Goal: Use online tool/utility: Utilize a website feature to perform a specific function

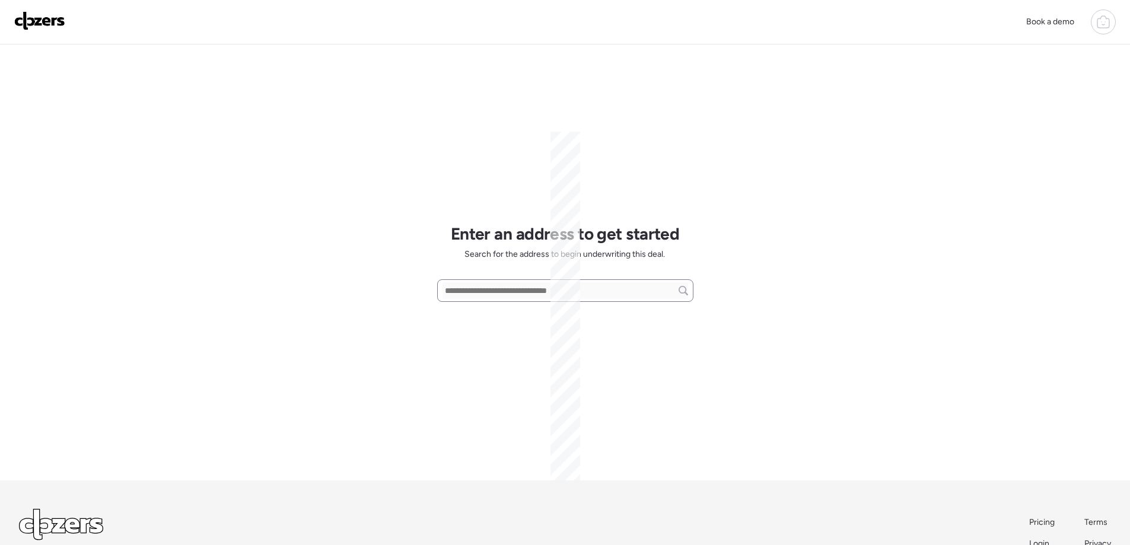
scroll to position [143, 0]
click at [491, 290] on input "text" at bounding box center [564, 290] width 245 height 17
paste input "**********"
click at [492, 320] on div "[STREET_ADDRESS]" at bounding box center [565, 312] width 256 height 21
type input "**********"
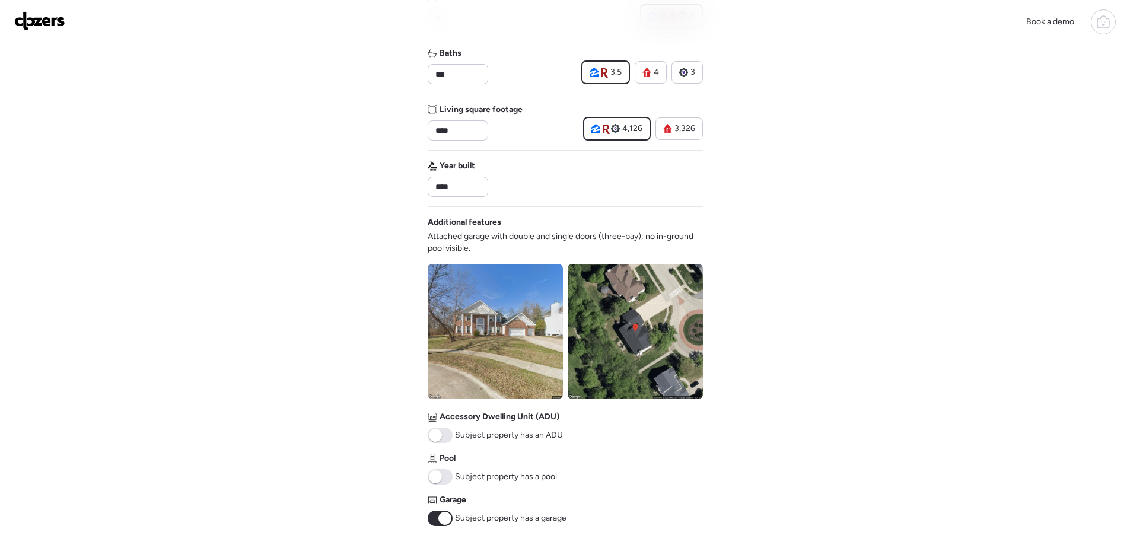
scroll to position [296, 0]
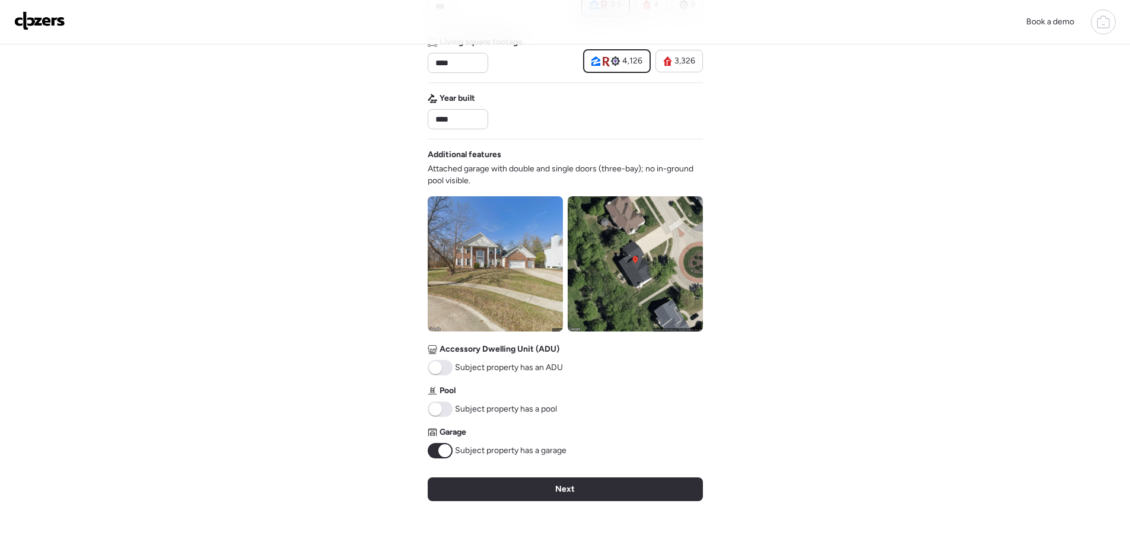
click at [559, 485] on span "Next" at bounding box center [565, 489] width 20 height 12
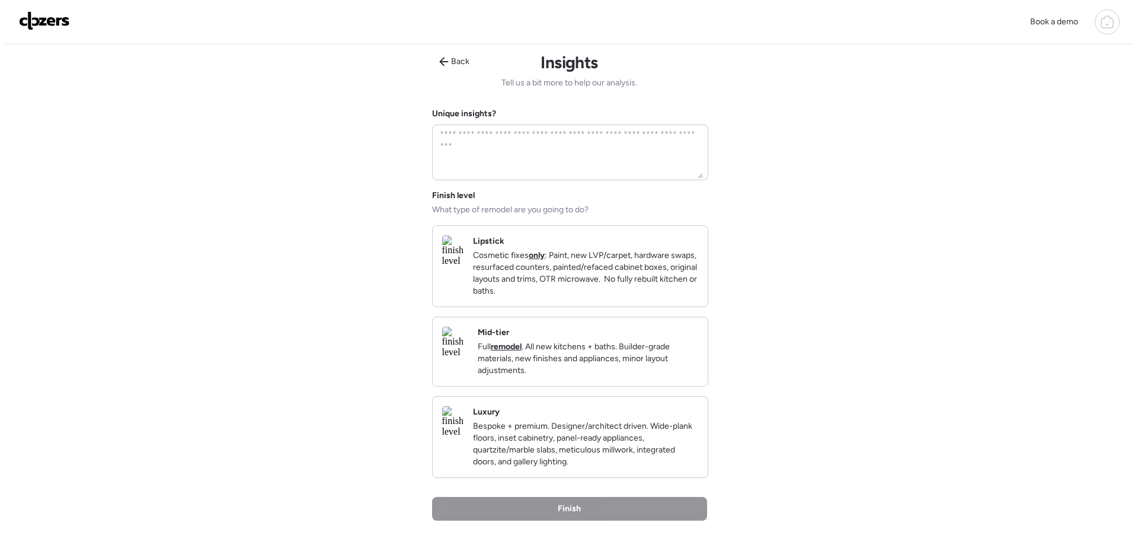
scroll to position [0, 0]
click at [593, 282] on p "Cosmetic fixes only : Paint, new LVP/carpet, hardware swaps, resurfaced counter…" at bounding box center [580, 274] width 225 height 47
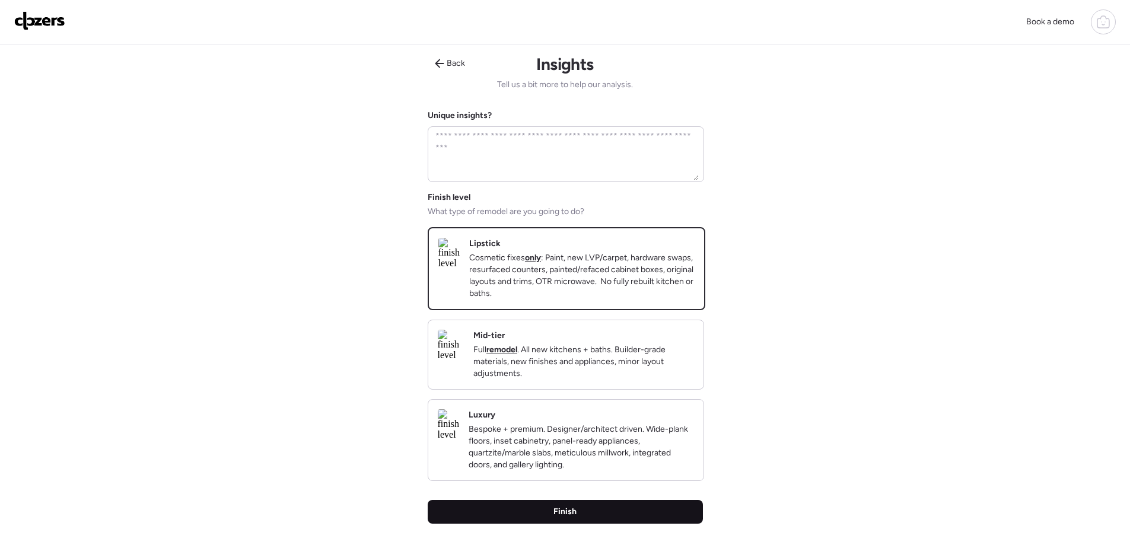
click at [566, 518] on span "Finish" at bounding box center [564, 512] width 23 height 12
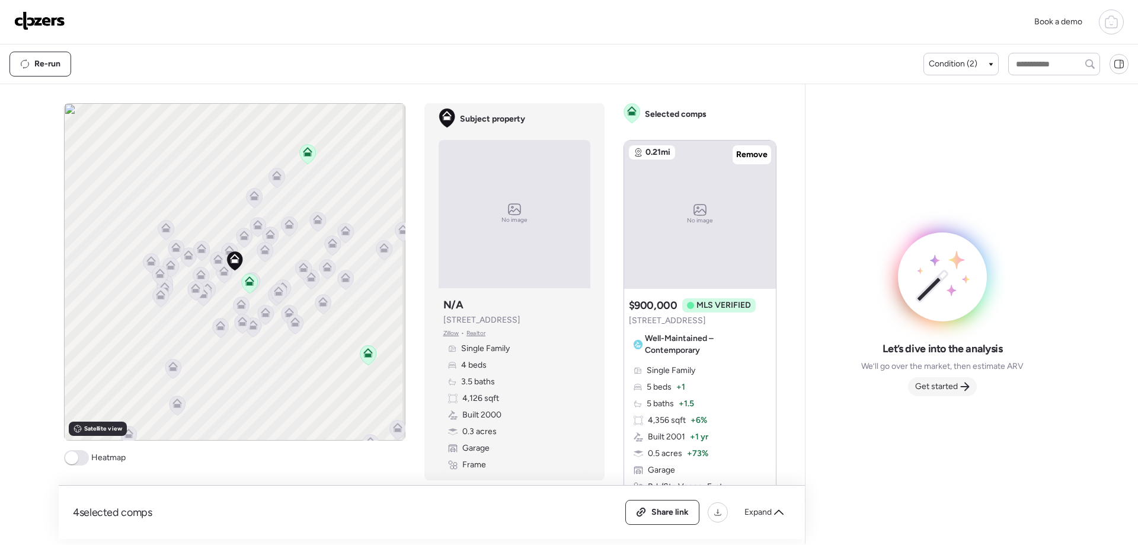
click at [937, 385] on span "Get started" at bounding box center [937, 387] width 43 height 12
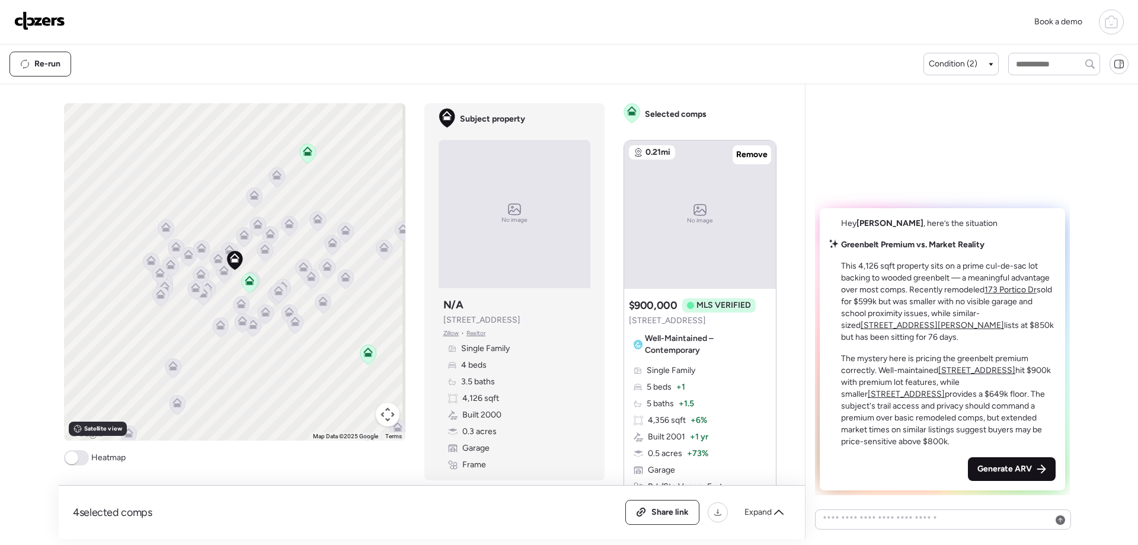
click at [1000, 469] on span "Generate ARV" at bounding box center [1005, 469] width 55 height 12
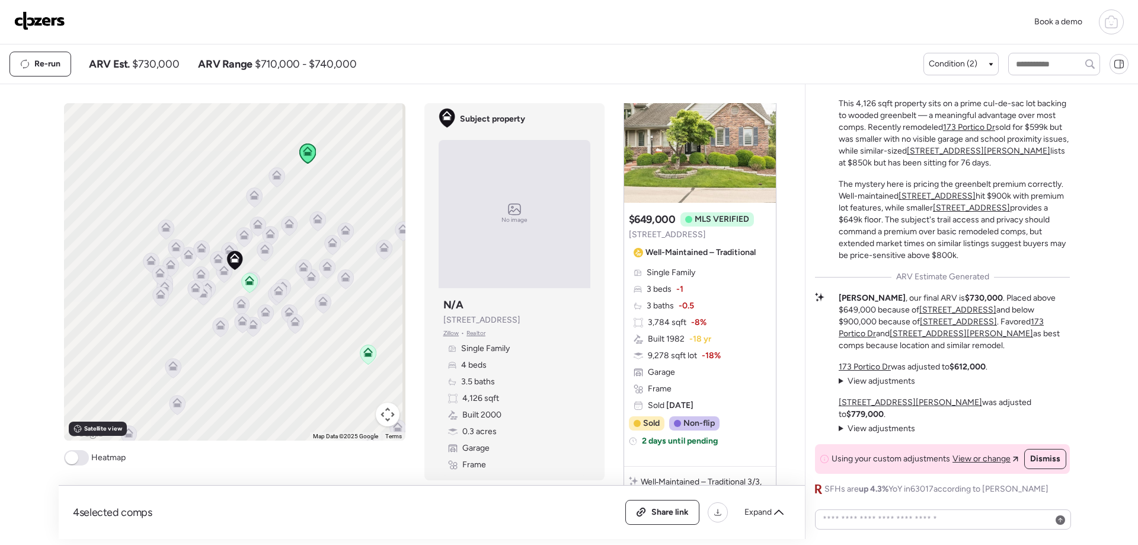
scroll to position [1245, 0]
